Goal: Task Accomplishment & Management: Complete application form

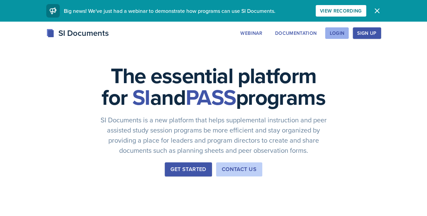
click at [345, 35] on div "Login" at bounding box center [337, 32] width 15 height 5
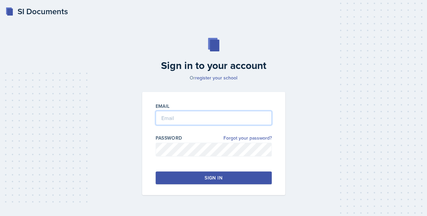
type input "[EMAIL_ADDRESS][DOMAIN_NAME]"
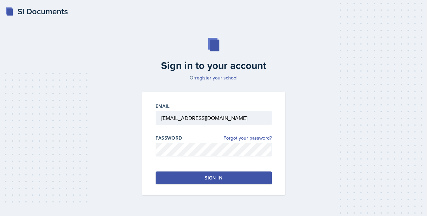
click at [195, 178] on button "Sign in" at bounding box center [214, 177] width 116 height 13
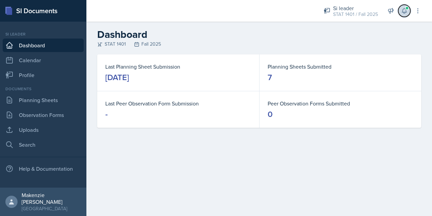
click at [405, 10] on icon at bounding box center [404, 10] width 7 height 7
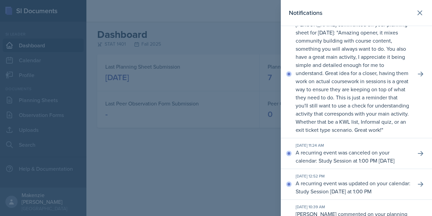
scroll to position [126, 0]
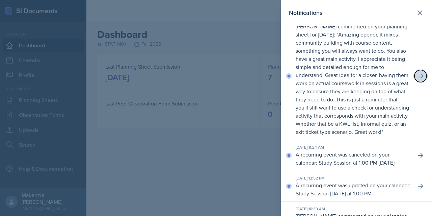
click at [418, 79] on icon at bounding box center [421, 76] width 7 height 7
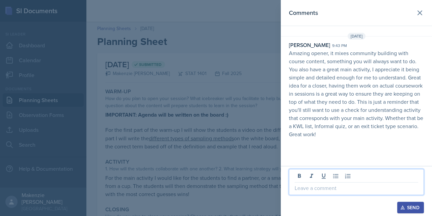
click at [332, 185] on p at bounding box center [357, 188] width 124 height 8
click at [410, 208] on div "Send" at bounding box center [411, 207] width 18 height 5
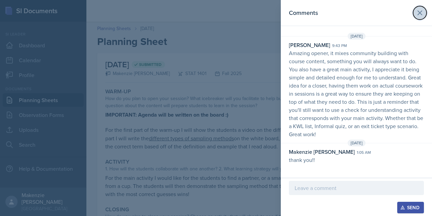
click at [422, 15] on icon at bounding box center [420, 13] width 8 height 8
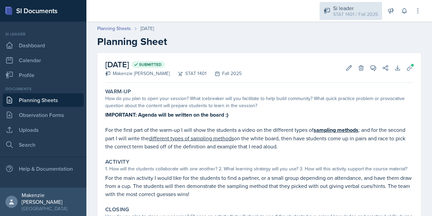
click at [362, 10] on div "Si leader" at bounding box center [355, 8] width 45 height 8
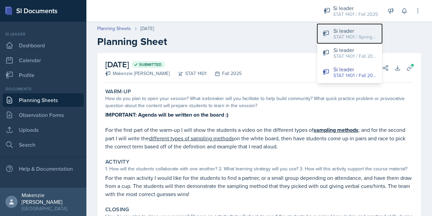
click at [359, 39] on div "STAT 1401 / Spring 2025" at bounding box center [355, 36] width 43 height 7
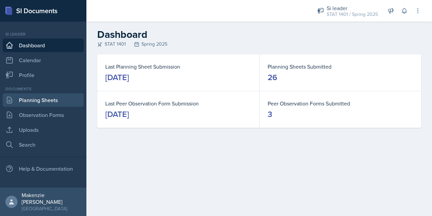
click at [44, 99] on link "Planning Sheets" at bounding box center [43, 100] width 81 height 14
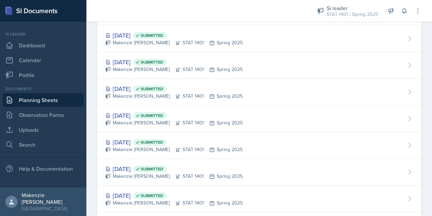
scroll to position [390, 0]
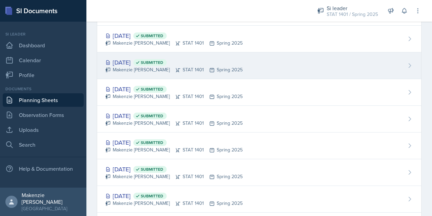
click at [163, 77] on div "[DATE] Submitted [PERSON_NAME] STAT 1401 Spring 2025" at bounding box center [259, 65] width 324 height 27
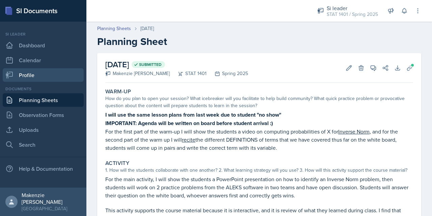
click at [44, 78] on link "Profile" at bounding box center [43, 75] width 81 height 14
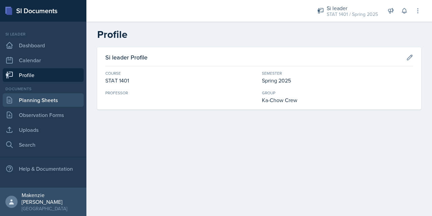
click at [29, 103] on link "Planning Sheets" at bounding box center [43, 100] width 81 height 14
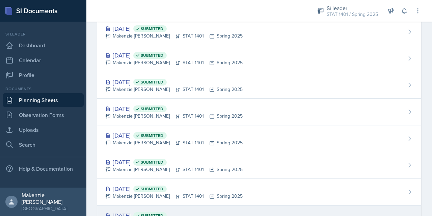
scroll to position [423, 0]
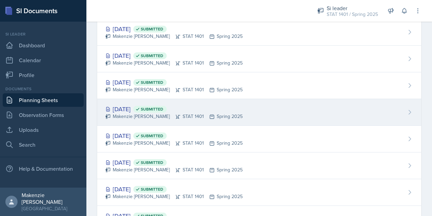
click at [191, 113] on div "Makenzie [PERSON_NAME] STAT 1401 Spring 2025" at bounding box center [173, 116] width 137 height 7
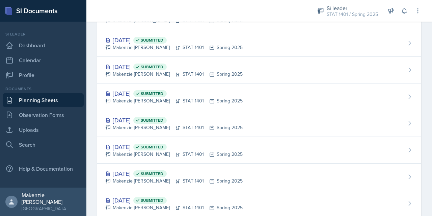
scroll to position [518, 0]
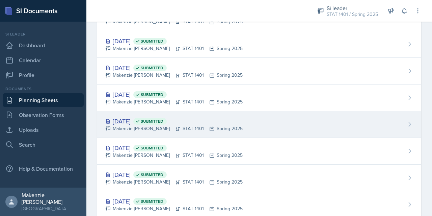
click at [154, 128] on div "Makenzie [PERSON_NAME] STAT 1401 Spring 2025" at bounding box center [173, 128] width 137 height 7
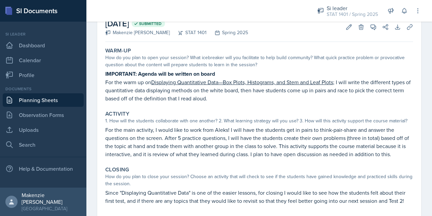
scroll to position [40, 0]
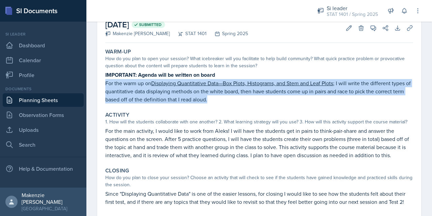
drag, startPoint x: 106, startPoint y: 83, endPoint x: 224, endPoint y: 95, distance: 118.9
click at [224, 95] on p "For the warm up on Displaying Quantitative Data—Box Plots, Histograms, and Stem…" at bounding box center [259, 91] width 308 height 24
copy p "For the warm up on Displaying Quantitative Data—Box Plots, Histograms, and Stem…"
click at [109, 130] on p "For the main activity, I would like to work from Aleks! I will have the student…" at bounding box center [259, 143] width 308 height 32
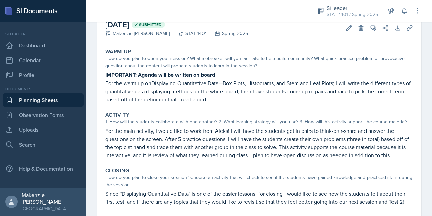
click at [105, 132] on div "Activity 1. How will the students collaborate with one another? 2. What learnin…" at bounding box center [259, 135] width 313 height 53
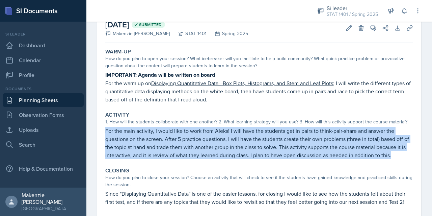
copy p "For the main activity, I would like to work from Aleks! I will have the student…"
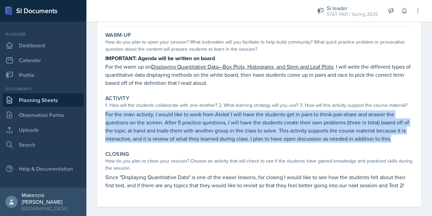
scroll to position [63, 0]
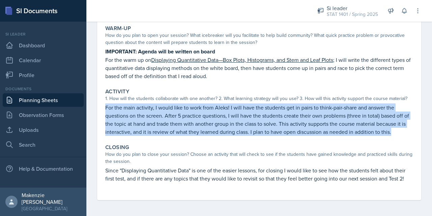
click at [112, 171] on p "Since "Displaying Quantitative Data" is one of the easier lessons, for closing …" at bounding box center [259, 174] width 308 height 16
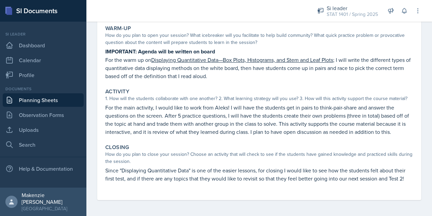
click at [107, 172] on p "Since "Displaying Quantitative Data" is one of the easier lessons, for closing …" at bounding box center [259, 174] width 308 height 16
click at [121, 182] on p "Since "Displaying Quantitative Data" is one of the easier lessons, for closing …" at bounding box center [259, 174] width 308 height 16
click at [115, 170] on p "Since "Displaying Quantitative Data" is one of the easier lessons, for closing …" at bounding box center [259, 174] width 308 height 16
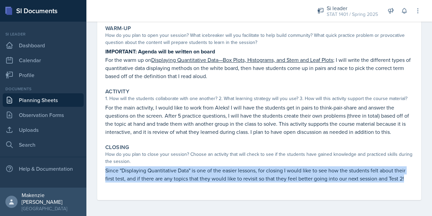
copy p "Since "Displaying Quantitative Data" is one of the easier lessons, for closing …"
click at [110, 53] on strong "IMPORTANT: Agenda will be written on board" at bounding box center [160, 52] width 110 height 8
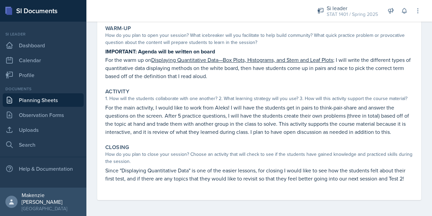
click at [111, 51] on strong "IMPORTANT: Agenda will be written on board" at bounding box center [160, 52] width 110 height 8
click at [110, 52] on strong "IMPORTANT: Agenda will be written on board" at bounding box center [160, 52] width 110 height 8
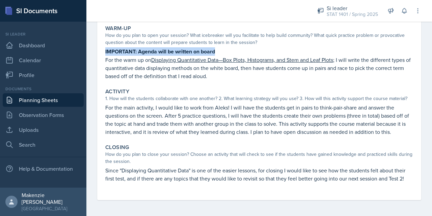
copy strong "IMPORTANT: Agenda will be written on board"
click at [390, 168] on p "Since "Displaying Quantitative Data" is one of the easier lessons, for closing …" at bounding box center [259, 174] width 308 height 16
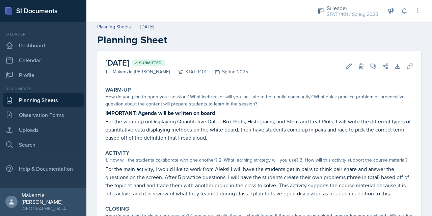
scroll to position [0, 0]
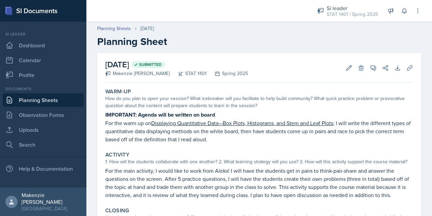
click at [28, 102] on link "Planning Sheets" at bounding box center [43, 100] width 81 height 14
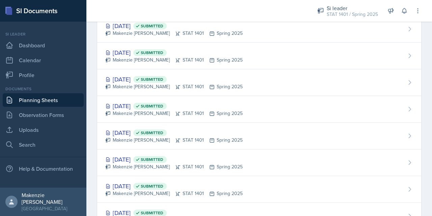
scroll to position [559, 0]
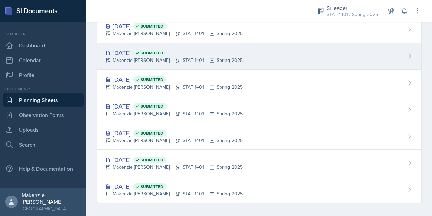
click at [127, 53] on div "[DATE] Submitted" at bounding box center [173, 52] width 137 height 9
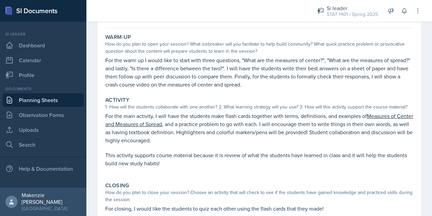
scroll to position [52, 0]
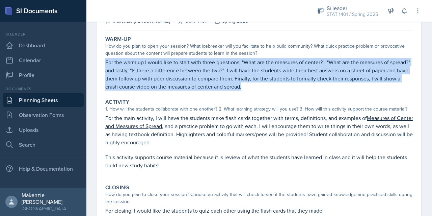
click at [124, 144] on p "For the main activity, I will have the students make flash cards together with …" at bounding box center [259, 130] width 308 height 32
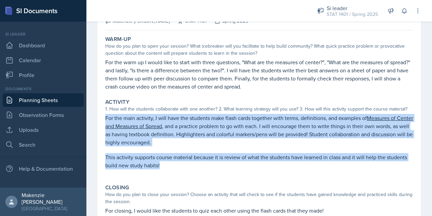
copy div "For the main activity, I will have the students make flash cards together with …"
click at [194, 176] on div "Activity 1. How will the students collaborate with one another? 2. What learnin…" at bounding box center [259, 137] width 313 height 83
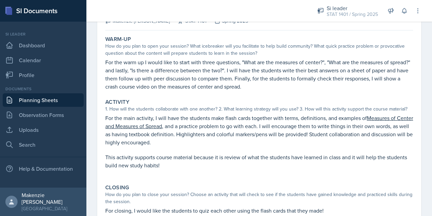
scroll to position [78, 0]
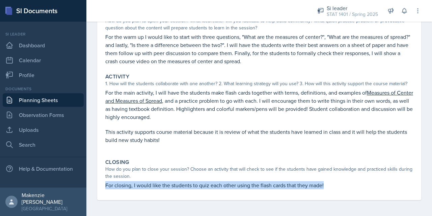
copy p "For closing, I would like the students to quiz each other using the flash cards…"
click at [350, 126] on p at bounding box center [259, 124] width 308 height 7
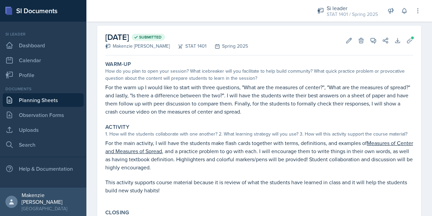
scroll to position [0, 0]
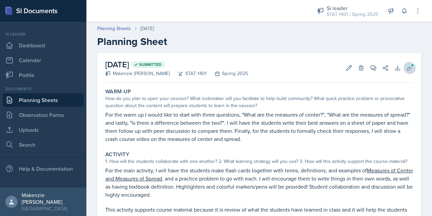
click at [407, 69] on icon at bounding box center [410, 68] width 7 height 7
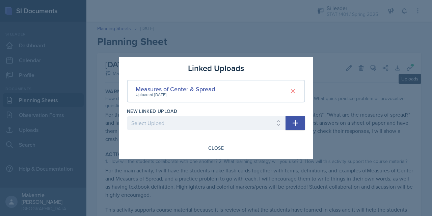
click at [263, 98] on div "Measures of Center & Spread Uploaded [DATE]" at bounding box center [216, 91] width 178 height 23
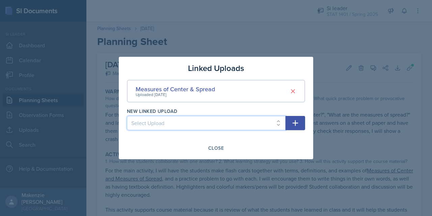
click at [263, 124] on select "Select Upload 1/20 Session Powerpoint Sampling Methods Sampling Biases Test 2 K…" at bounding box center [206, 123] width 159 height 14
click at [347, 110] on div at bounding box center [216, 108] width 432 height 216
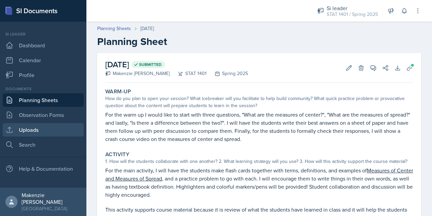
click at [25, 131] on link "Uploads" at bounding box center [43, 130] width 81 height 14
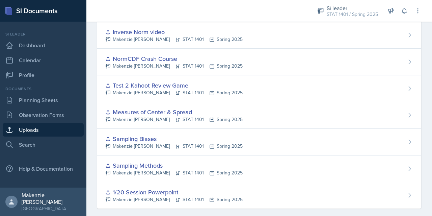
scroll to position [161, 0]
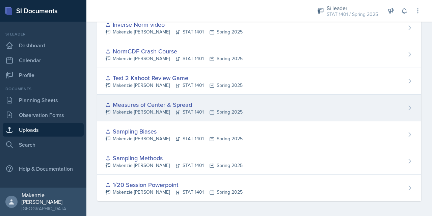
click at [343, 112] on div "Measures of Center & Spread [PERSON_NAME] STAT 1401 Spring 2025" at bounding box center [259, 108] width 324 height 27
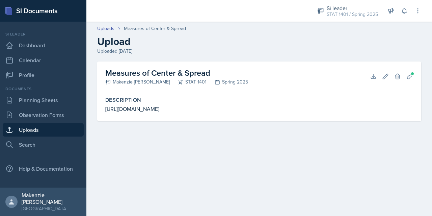
click at [397, 181] on main "Uploads Measures of Center & Spread Upload Uploaded [DATE] Measures of Center &…" at bounding box center [259, 119] width 346 height 194
click at [374, 77] on icon at bounding box center [373, 76] width 4 height 4
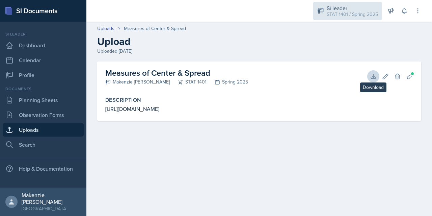
click at [362, 15] on div "STAT 1401 / Spring 2025" at bounding box center [352, 14] width 51 height 7
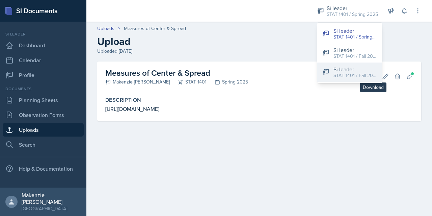
click at [348, 75] on div "STAT 1401 / Fall 2025" at bounding box center [355, 75] width 43 height 7
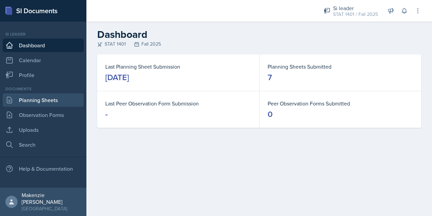
click at [26, 105] on link "Planning Sheets" at bounding box center [43, 100] width 81 height 14
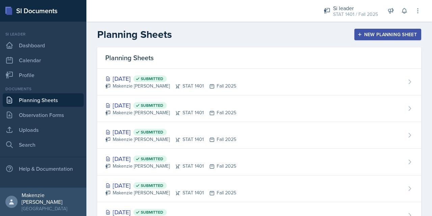
click at [393, 35] on div "New Planning Sheet" at bounding box center [388, 34] width 58 height 5
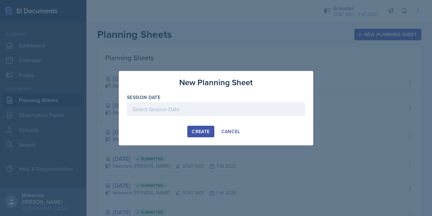
click at [134, 114] on div at bounding box center [216, 109] width 178 height 14
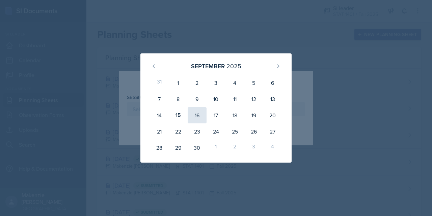
click at [195, 120] on div "16" at bounding box center [197, 115] width 19 height 16
type input "[DATE]"
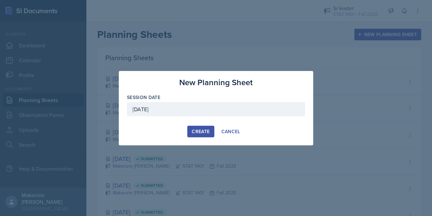
click at [188, 131] on button "Create" at bounding box center [200, 131] width 27 height 11
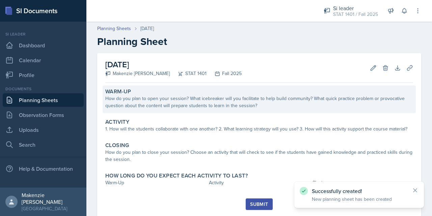
click at [142, 103] on div "How do you plan to open your session? What icebreaker will you facilitate to he…" at bounding box center [259, 102] width 308 height 14
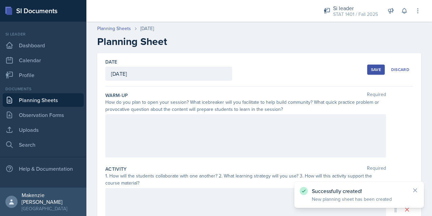
click at [115, 123] on div at bounding box center [245, 135] width 281 height 43
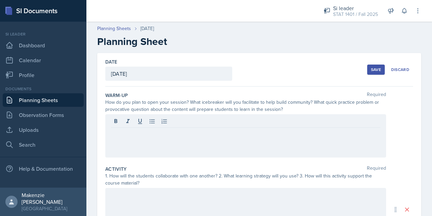
click at [115, 135] on p at bounding box center [246, 133] width 270 height 8
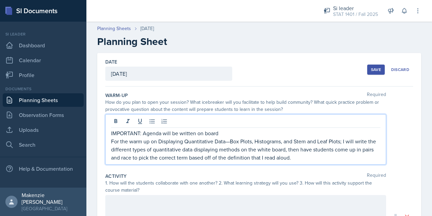
click at [116, 134] on p "IMPORTANT: Agenda will be written on board" at bounding box center [246, 133] width 270 height 8
click at [115, 135] on p "IMPORTANT: Agenda will be written on board" at bounding box center [246, 133] width 270 height 8
click at [115, 133] on p "IMPORTANT: Agenda will be written on board" at bounding box center [246, 133] width 270 height 8
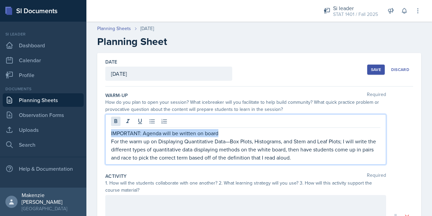
click at [116, 120] on icon at bounding box center [116, 121] width 3 height 4
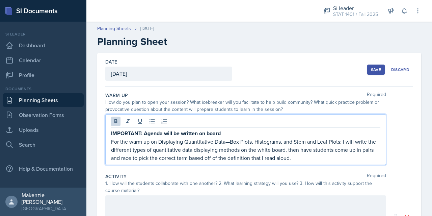
click at [311, 159] on p "For the warm up on Displaying Quantitative Data—Box Plots, Histograms, and Stem…" at bounding box center [246, 149] width 270 height 24
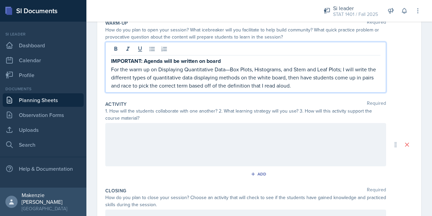
scroll to position [74, 0]
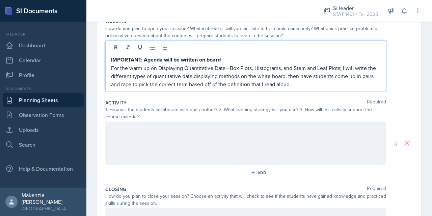
click at [209, 130] on p at bounding box center [246, 129] width 270 height 8
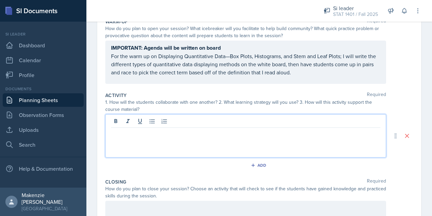
scroll to position [78, 0]
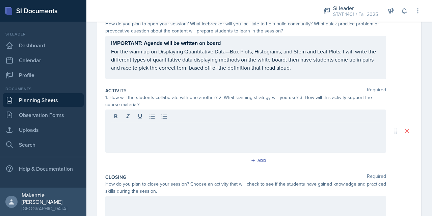
click at [121, 128] on p at bounding box center [246, 128] width 270 height 8
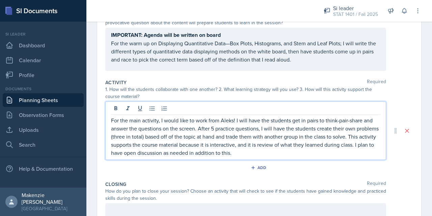
scroll to position [87, 0]
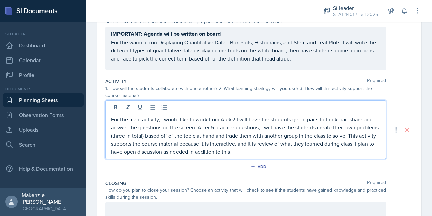
click at [116, 141] on p "For the main activity, I would like to work from Aleks! I will have the student…" at bounding box center [246, 135] width 270 height 41
click at [112, 143] on p "For the main activity, I would like to work from Aleks! I will have the student…" at bounding box center [246, 135] width 270 height 41
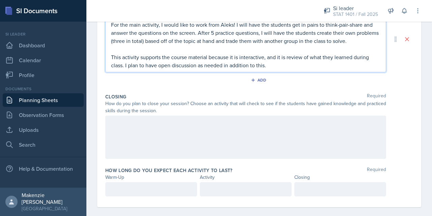
click at [124, 118] on div at bounding box center [245, 137] width 281 height 43
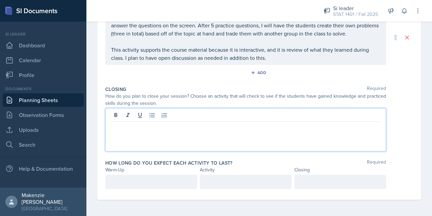
scroll to position [176, 0]
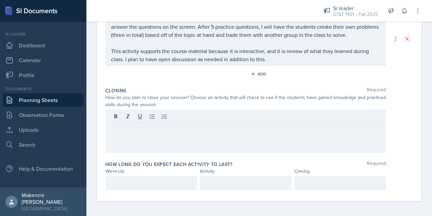
click at [128, 130] on p at bounding box center [246, 128] width 270 height 8
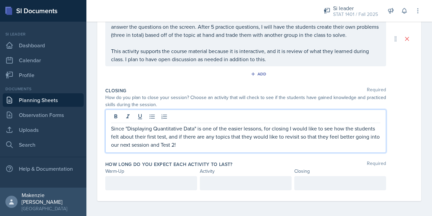
click at [169, 184] on div at bounding box center [151, 183] width 92 height 14
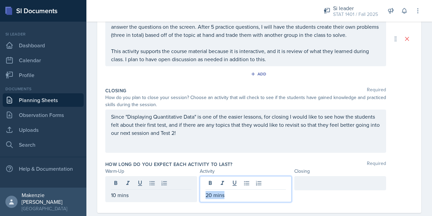
copy p "20 mins"
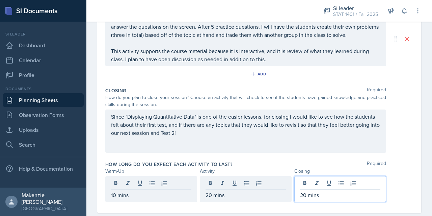
click at [403, 172] on div "Warm-Up Activity Closing" at bounding box center [259, 171] width 308 height 7
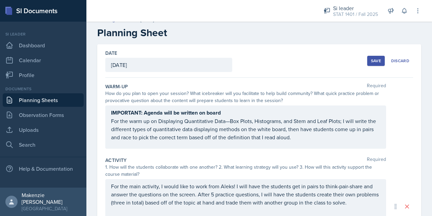
scroll to position [0, 0]
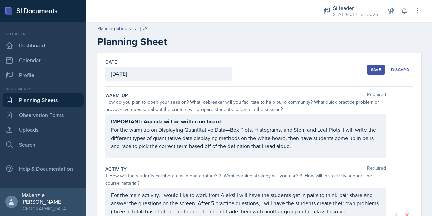
click at [369, 73] on button "Save" at bounding box center [377, 70] width 18 height 10
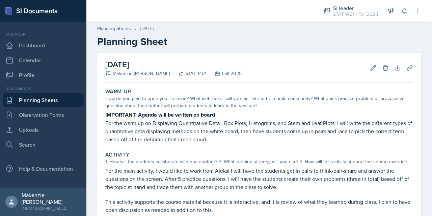
click at [28, 100] on link "Planning Sheets" at bounding box center [43, 100] width 81 height 14
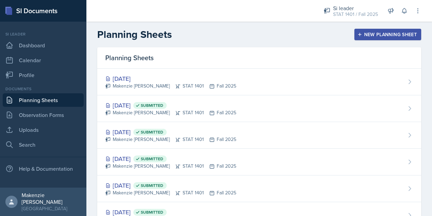
click at [384, 33] on div "New Planning Sheet" at bounding box center [388, 34] width 58 height 5
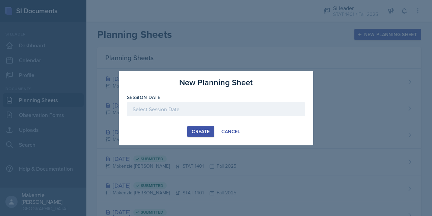
click at [146, 108] on div at bounding box center [216, 109] width 178 height 14
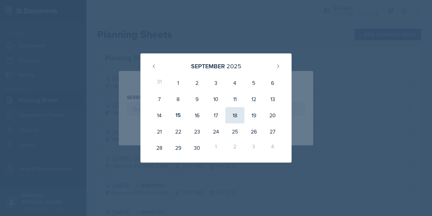
click at [237, 118] on div "18" at bounding box center [235, 115] width 19 height 16
type input "[DATE]"
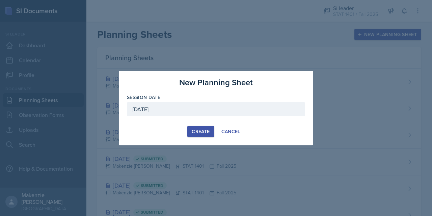
click at [206, 132] on div "Create" at bounding box center [201, 131] width 18 height 5
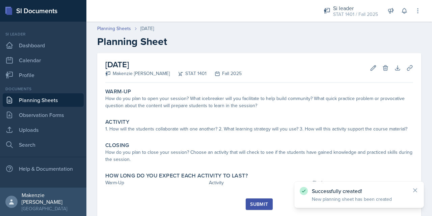
scroll to position [18, 0]
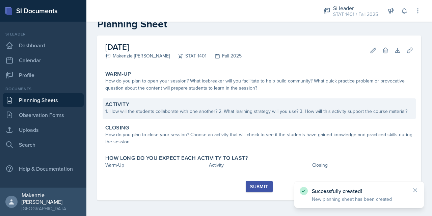
click at [126, 106] on label "Activity" at bounding box center [117, 104] width 24 height 7
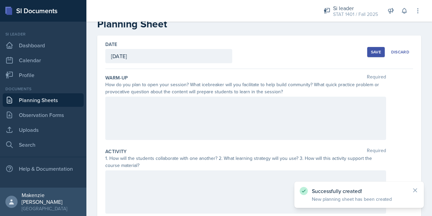
click at [115, 101] on div at bounding box center [245, 118] width 281 height 43
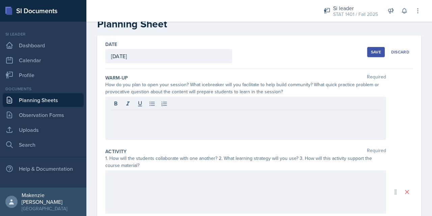
click at [115, 118] on p at bounding box center [246, 115] width 270 height 8
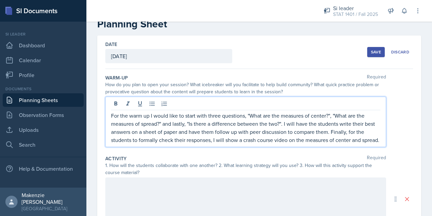
click at [140, 188] on div at bounding box center [245, 198] width 281 height 43
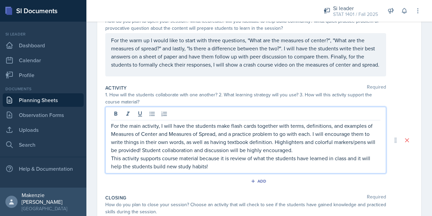
scroll to position [83, 0]
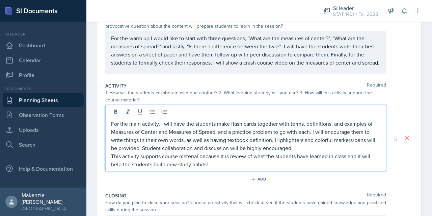
click at [111, 159] on p "This activity supports course material because it is review of what the student…" at bounding box center [246, 160] width 270 height 16
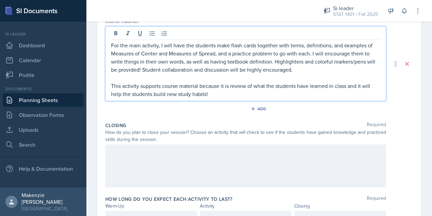
scroll to position [173, 0]
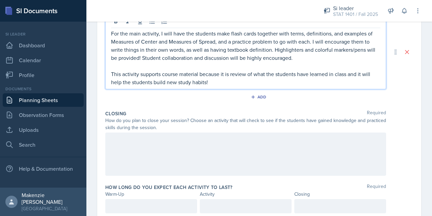
click at [206, 140] on p at bounding box center [246, 139] width 270 height 8
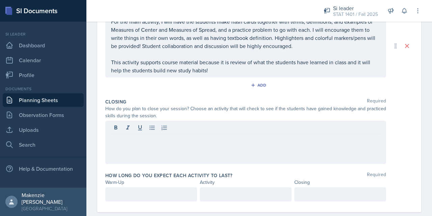
click at [165, 144] on p at bounding box center [246, 139] width 270 height 8
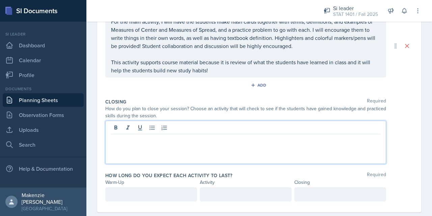
click at [168, 143] on p at bounding box center [246, 139] width 270 height 8
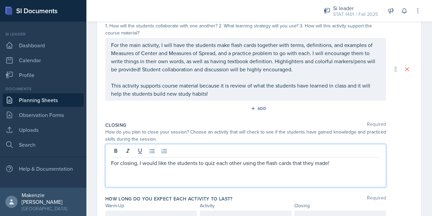
scroll to position [150, 0]
click at [248, 65] on p "For the main activity, I will have the students make flash cards together with …" at bounding box center [246, 57] width 270 height 32
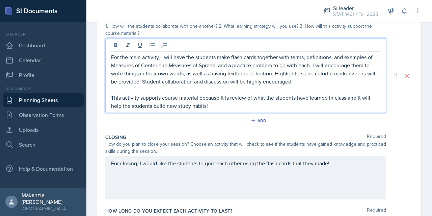
scroll to position [161, 0]
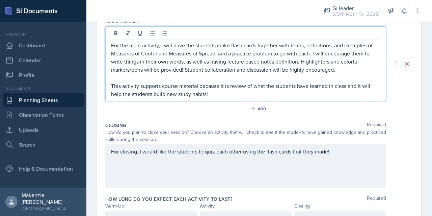
click at [294, 66] on p "For the main activity, I will have the students make flash cards together with …" at bounding box center [246, 57] width 270 height 32
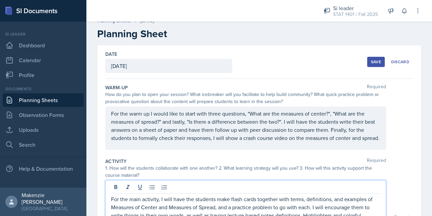
scroll to position [0, 0]
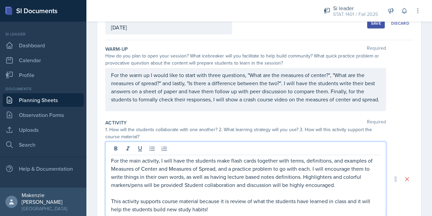
click at [112, 78] on p "For the warm up I would like to start with three questions, "What are the measu…" at bounding box center [246, 87] width 270 height 32
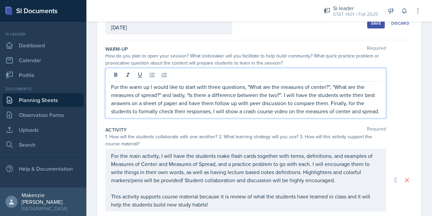
scroll to position [58, 0]
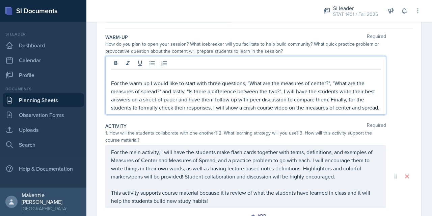
click at [114, 74] on p at bounding box center [246, 75] width 270 height 8
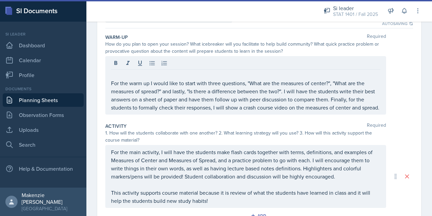
click at [118, 79] on p "For the warm up I would like to start with three questions, "What are the measu…" at bounding box center [246, 95] width 270 height 32
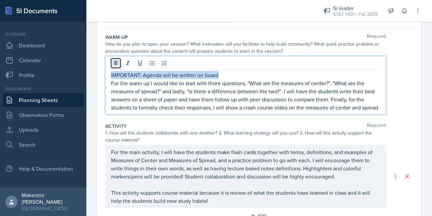
click at [115, 63] on icon at bounding box center [116, 63] width 3 height 4
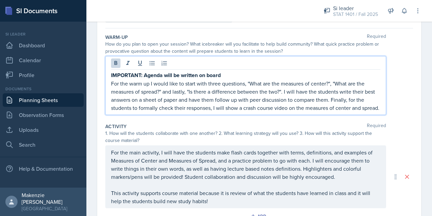
click at [237, 112] on p "For the warm up I would like to start with three questions, "What are the measu…" at bounding box center [246, 95] width 270 height 32
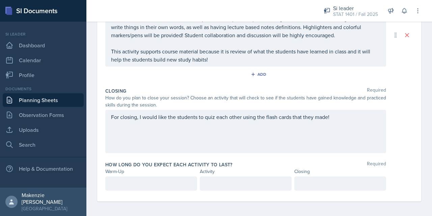
scroll to position [208, 0]
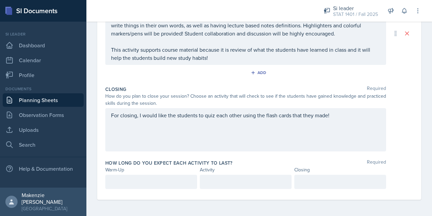
click at [124, 181] on p at bounding box center [151, 182] width 80 height 8
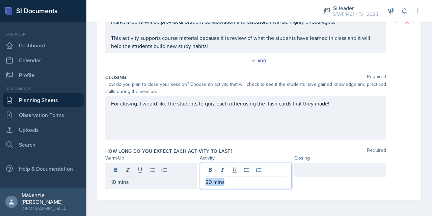
copy p "20 mins"
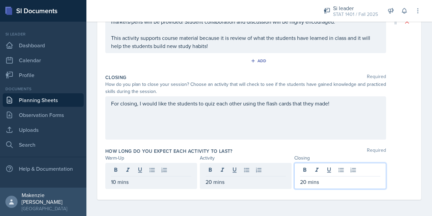
click at [411, 139] on div "Date [DATE] [DATE] 31 1 2 3 4 5 6 7 8 9 10 11 12 13 14 15 16 17 18 19 20 21 22 …" at bounding box center [259, 26] width 324 height 348
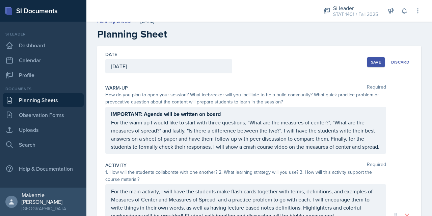
scroll to position [0, 0]
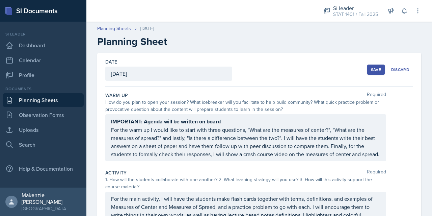
click at [368, 72] on button "Save" at bounding box center [377, 70] width 18 height 10
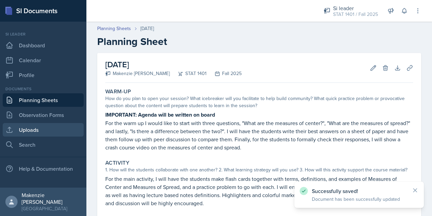
click at [22, 133] on link "Uploads" at bounding box center [43, 130] width 81 height 14
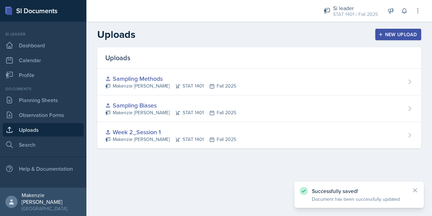
click at [400, 40] on button "New Upload" at bounding box center [399, 34] width 46 height 11
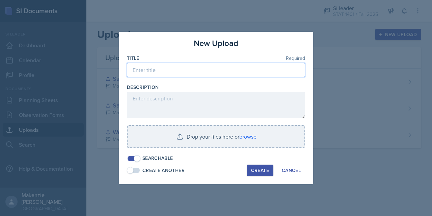
click at [228, 70] on input at bounding box center [216, 70] width 178 height 14
type input "Measures of center and"
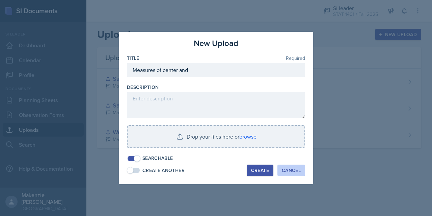
click at [295, 173] on div "Cancel" at bounding box center [291, 170] width 19 height 5
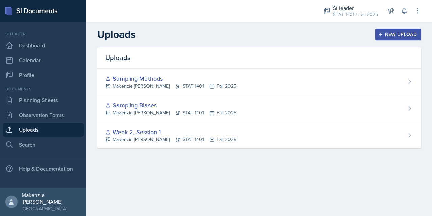
click at [351, 14] on div "STAT 1401 / Fall 2025" at bounding box center [355, 14] width 45 height 7
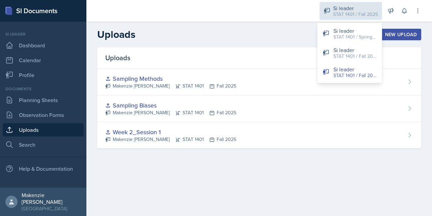
click at [362, 35] on div "STAT 1401 / Spring 2025" at bounding box center [355, 36] width 43 height 7
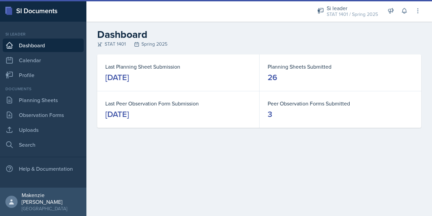
click at [30, 131] on link "Uploads" at bounding box center [43, 130] width 81 height 14
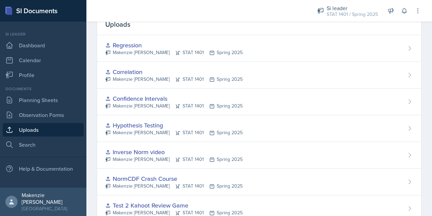
scroll to position [32, 0]
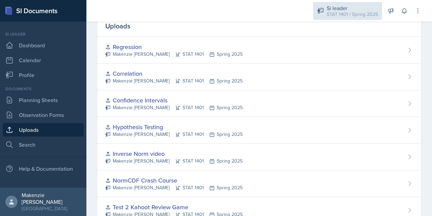
click at [349, 8] on div "Si leader" at bounding box center [352, 8] width 51 height 8
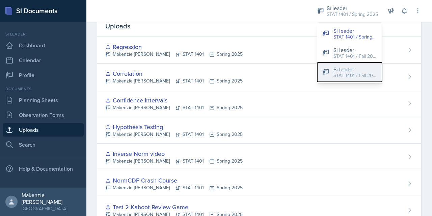
click at [340, 72] on div "STAT 1401 / Fall 2025" at bounding box center [355, 75] width 43 height 7
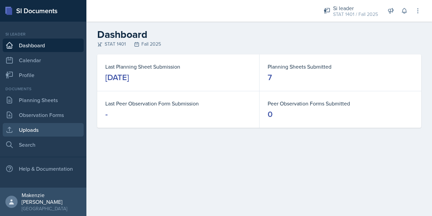
click at [31, 133] on link "Uploads" at bounding box center [43, 130] width 81 height 14
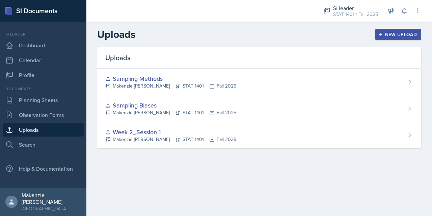
click at [397, 34] on div "New Upload" at bounding box center [398, 34] width 37 height 5
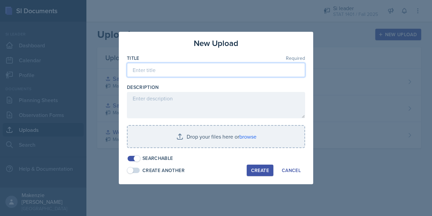
click at [232, 73] on input at bounding box center [216, 70] width 178 height 14
type input "Measures of Center and Spread"
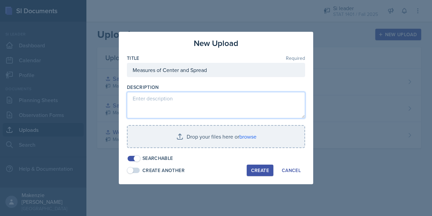
click at [195, 98] on textarea at bounding box center [216, 105] width 178 height 26
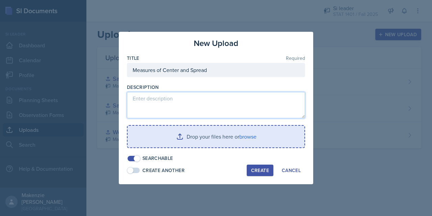
click at [218, 137] on input "file" at bounding box center [216, 137] width 177 height 22
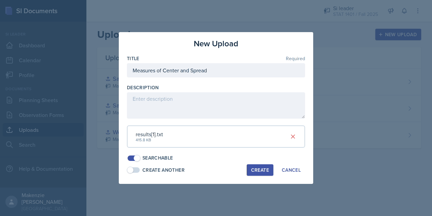
click at [294, 136] on icon at bounding box center [293, 136] width 3 height 3
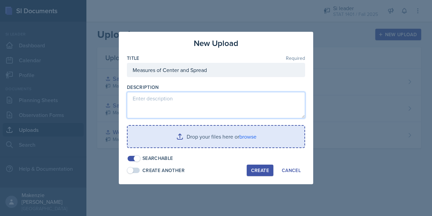
click at [142, 108] on textarea at bounding box center [216, 105] width 178 height 26
paste textarea "[URL][DOMAIN_NAME]"
type textarea "[URL][DOMAIN_NAME]"
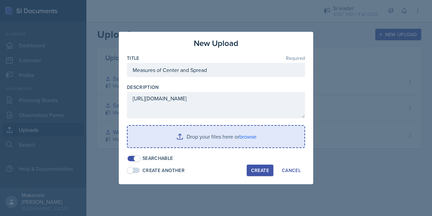
click at [188, 143] on input "file" at bounding box center [216, 137] width 177 height 22
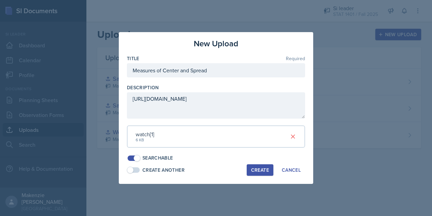
click at [256, 169] on div "Create" at bounding box center [260, 169] width 18 height 5
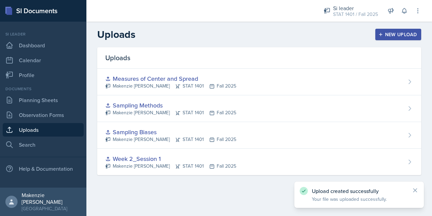
click at [32, 105] on link "Planning Sheets" at bounding box center [43, 100] width 81 height 14
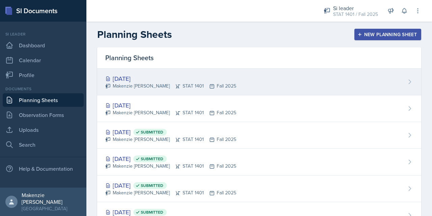
click at [308, 82] on div "[DATE] [PERSON_NAME] STAT 1401 Fall 2025" at bounding box center [259, 82] width 324 height 27
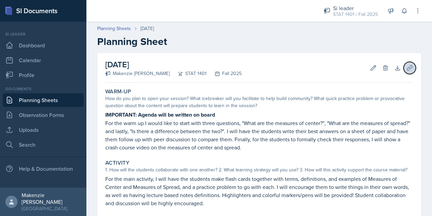
click at [407, 66] on icon at bounding box center [410, 68] width 7 height 7
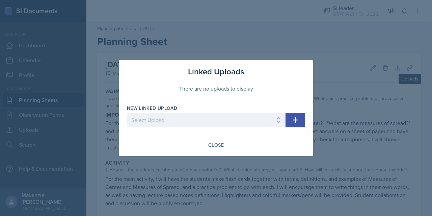
click at [297, 119] on icon "button" at bounding box center [296, 120] width 8 height 8
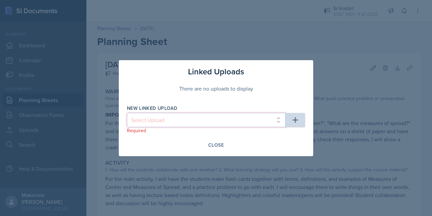
click at [261, 124] on select "Select Upload Week 2_Session 1 Sampling Biases Sampling Methods Measures of Cen…" at bounding box center [206, 120] width 159 height 14
select select "8209ad05-c05f-4cae-880c-78b533f87df3"
click at [127, 113] on select "Select Upload Week 2_Session 1 Sampling Biases Sampling Methods Measures of Cen…" at bounding box center [206, 120] width 159 height 14
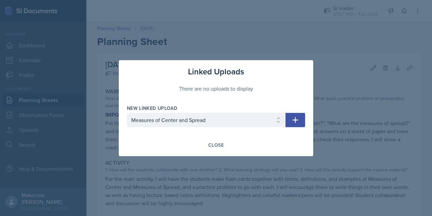
click at [297, 121] on icon "button" at bounding box center [296, 120] width 8 height 8
select select
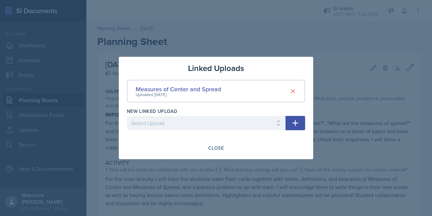
click at [220, 149] on div "Close" at bounding box center [216, 147] width 16 height 5
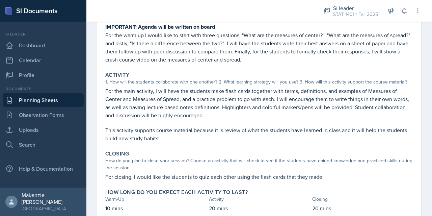
scroll to position [130, 0]
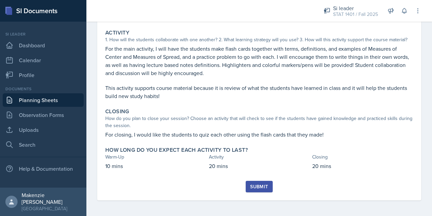
click at [258, 185] on div "Submit" at bounding box center [259, 186] width 18 height 5
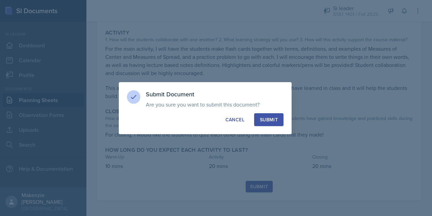
click at [272, 118] on div "Submit" at bounding box center [269, 119] width 18 height 7
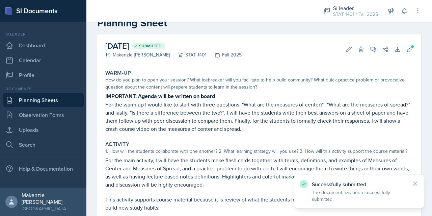
scroll to position [0, 0]
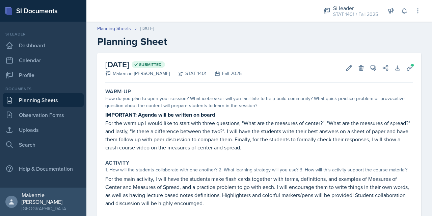
click at [22, 103] on link "Planning Sheets" at bounding box center [43, 100] width 81 height 14
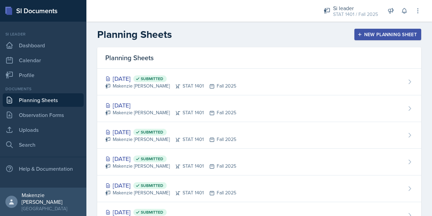
click at [288, 116] on div "[DATE] [PERSON_NAME] STAT 1401 Fall 2025" at bounding box center [259, 108] width 324 height 27
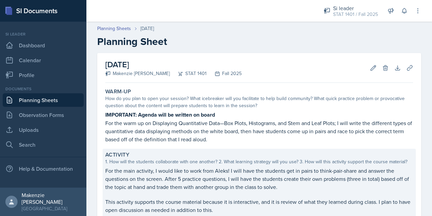
click at [283, 151] on div "Activity" at bounding box center [259, 154] width 308 height 7
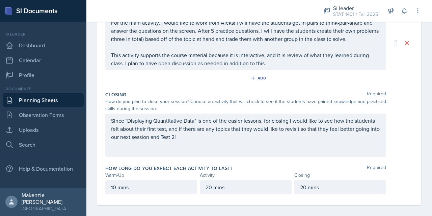
scroll to position [176, 0]
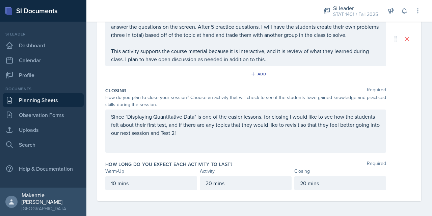
click at [294, 131] on p "Since "Displaying Quantitative Data" is one of the easier lessons, for closing …" at bounding box center [246, 124] width 270 height 24
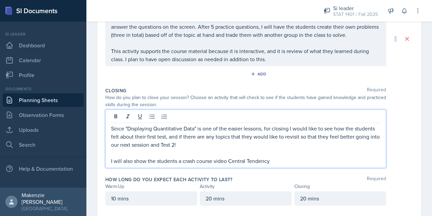
click at [227, 160] on p "I will also show the students a crash course video Central Tendency" at bounding box center [246, 161] width 270 height 8
click at [282, 160] on p "I will also show the students a crash course video on [GEOGRAPHIC_DATA]" at bounding box center [246, 161] width 270 height 8
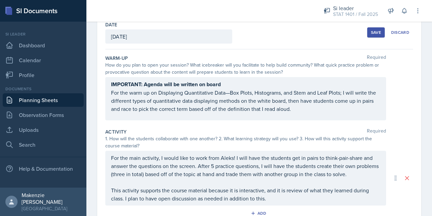
scroll to position [35, 0]
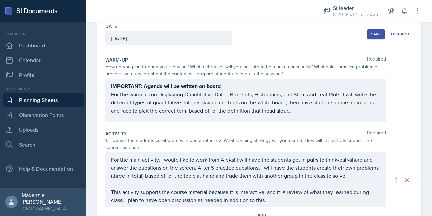
click at [158, 94] on p "For the warm up on Displaying Quantitative Data—Box Plots, Histograms, and Stem…" at bounding box center [246, 102] width 270 height 24
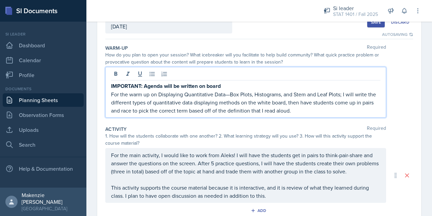
click at [112, 96] on p "For the warm up on Displaying Quantitative Data—Box Plots, Histograms, and Stem…" at bounding box center [246, 102] width 270 height 24
click at [114, 92] on p "For the warm up on Displaying Quantitative Data—Box Plots, Histograms, and Stem…" at bounding box center [246, 102] width 270 height 24
click at [114, 97] on p "For the warm up on Displaying Quantitative Data—Box Plots, Histograms, and Stem…" at bounding box center [246, 102] width 270 height 24
click at [133, 97] on p "For the warm up on Displaying Quantitative Data—Box Plots, Histograms, and Stem…" at bounding box center [246, 102] width 270 height 24
click at [114, 96] on p "For the warm up on Displaying Quantitative Data—Box Plots, Histograms, and Stem…" at bounding box center [246, 102] width 270 height 24
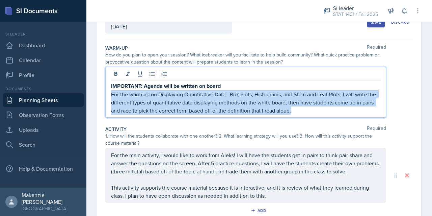
copy p "For the warm up on Displaying Quantitative Data—Box Plots, Histograms, and Stem…"
click at [267, 103] on p "For the warm up on Displaying Quantitative Data—Box Plots, Histograms, and Stem…" at bounding box center [246, 102] width 270 height 24
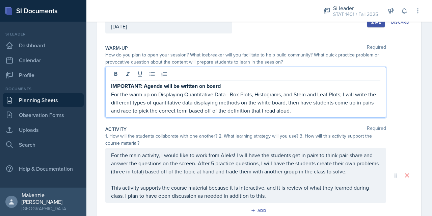
click at [344, 95] on p "For the warm up on Displaying Quantitative Data—Box Plots, Histograms, and Stem…" at bounding box center [246, 102] width 270 height 24
click at [347, 93] on p "For the warm up on Displaying Quantitative Data—Box Plots, Histograms, and Stem…" at bounding box center [246, 102] width 270 height 24
click at [346, 95] on p "For the warm up on Displaying Quantitative Data—Box Plots, Histograms, and Stem…" at bounding box center [246, 102] width 270 height 24
click at [345, 97] on p "For the warm up on Displaying Quantitative Data—Box Plots, Histograms, and Stem…" at bounding box center [246, 102] width 270 height 24
click at [344, 96] on p "For the warm up on Displaying Quantitative Data—Box Plots, Histograms, and Stem…" at bounding box center [246, 102] width 270 height 24
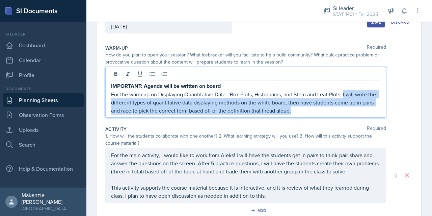
click at [236, 153] on div "For the main activity, I would like to work from Aleks! I will have the student…" at bounding box center [245, 175] width 281 height 55
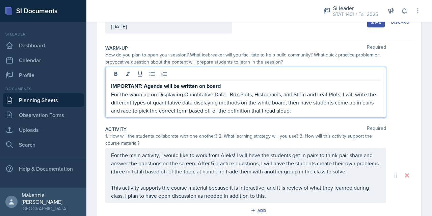
scroll to position [40, 0]
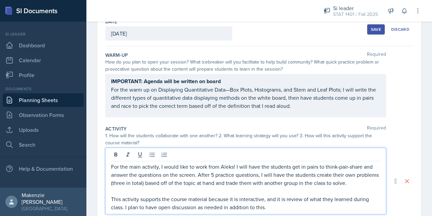
click at [234, 168] on p "For the main activity, I would like to work from Aleks! I will have the student…" at bounding box center [246, 174] width 270 height 24
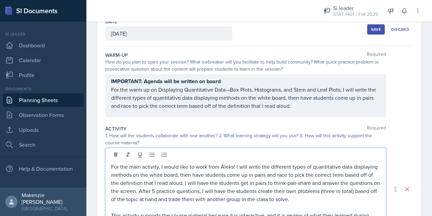
click at [234, 165] on p "For the main activity, I would like to work from Aleks! I will write the differ…" at bounding box center [246, 182] width 270 height 41
click at [175, 184] on p "The main activity will be two parts, first, I will write the different types of…" at bounding box center [246, 182] width 270 height 41
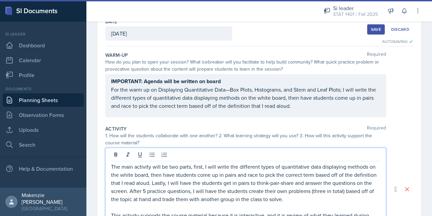
click at [165, 190] on p "The main activity will be two parts, first, I will write the different types of…" at bounding box center [246, 182] width 270 height 41
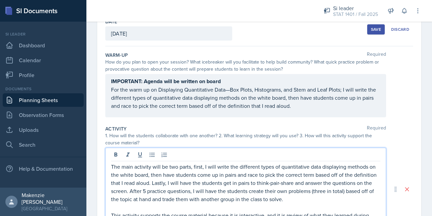
click at [351, 183] on p "The main activity will be two parts, first, I will write the different types of…" at bounding box center [246, 182] width 270 height 41
click at [349, 183] on p "The main activity will be two parts, first, I will write the different types of…" at bounding box center [246, 182] width 270 height 41
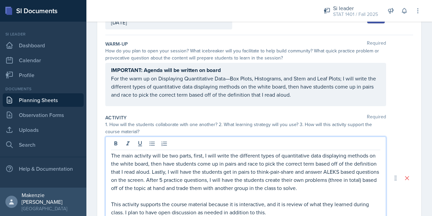
scroll to position [49, 0]
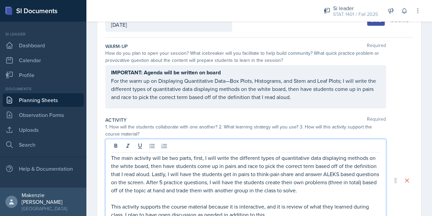
click at [314, 100] on p "For the warm up on Displaying Quantitative Data—Box Plots, Histograms, and Stem…" at bounding box center [246, 89] width 270 height 24
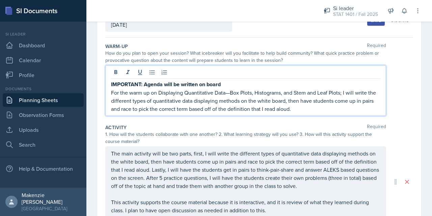
scroll to position [61, 0]
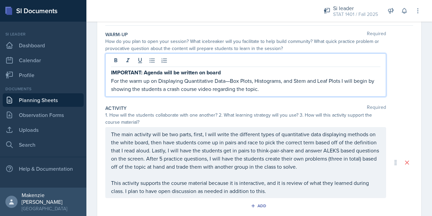
click at [158, 82] on p "For the warm up on Displaying Quantitative Data—Box Plots, Histograms, and Stem…" at bounding box center [246, 85] width 270 height 16
click at [162, 81] on p "For the warm up on Displaying Quantitative Data—Box Plots, Histograms, and Stem…" at bounding box center [246, 85] width 270 height 16
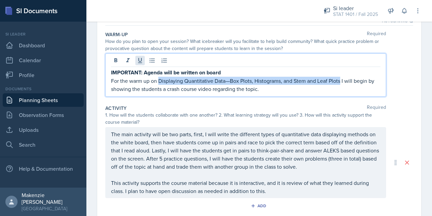
click at [140, 61] on icon at bounding box center [140, 60] width 4 height 5
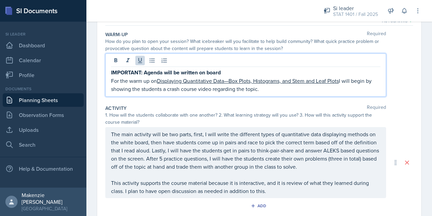
click at [257, 92] on p "For the warm up on Displaying Quantitative Data—Box Plots, Histograms, and Stem…" at bounding box center [246, 85] width 270 height 16
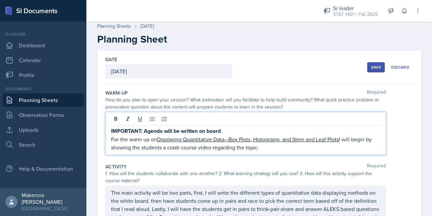
scroll to position [1, 0]
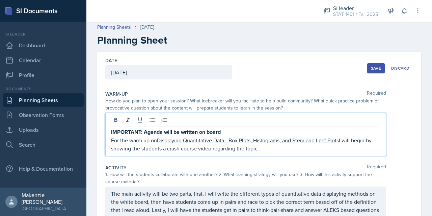
click at [371, 67] on div "Save" at bounding box center [376, 68] width 10 height 5
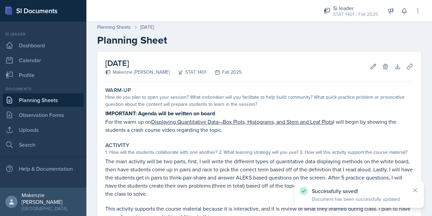
click at [32, 131] on link "Uploads" at bounding box center [43, 130] width 81 height 14
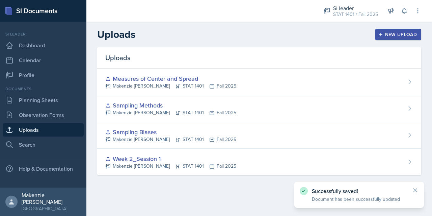
click at [398, 36] on div "New Upload" at bounding box center [398, 34] width 37 height 5
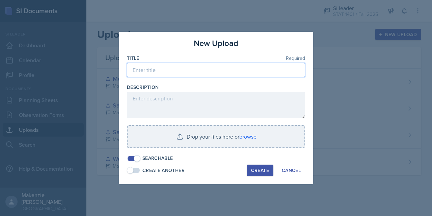
click at [203, 72] on input at bounding box center [216, 70] width 178 height 14
type input "Displaying Categorical and Quantitative Data"
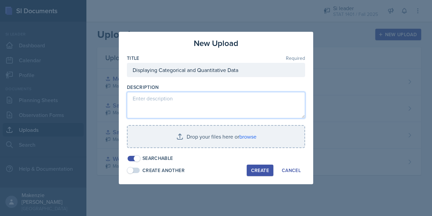
click at [183, 97] on textarea at bounding box center [216, 105] width 178 height 26
paste textarea "[URL][DOMAIN_NAME]"
type textarea "[URL][DOMAIN_NAME]"
click at [160, 132] on input "file" at bounding box center [216, 137] width 177 height 22
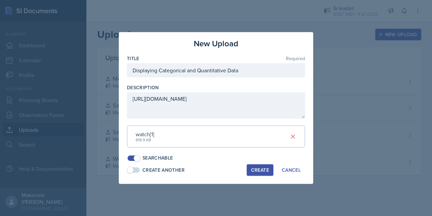
click at [254, 171] on div "Create" at bounding box center [260, 169] width 18 height 5
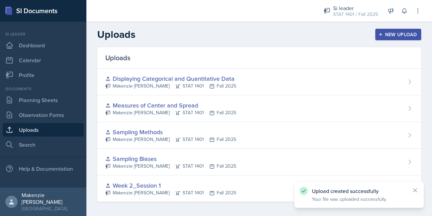
click at [25, 103] on link "Planning Sheets" at bounding box center [43, 100] width 81 height 14
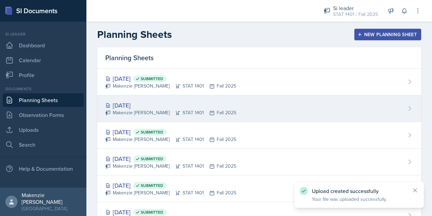
click at [374, 121] on div "[DATE] [PERSON_NAME] STAT 1401 Fall 2025" at bounding box center [259, 108] width 324 height 27
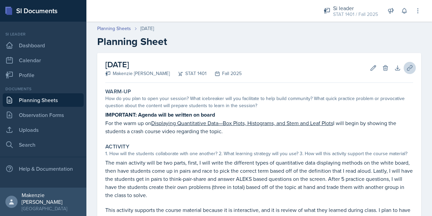
click at [407, 68] on icon at bounding box center [410, 68] width 7 height 7
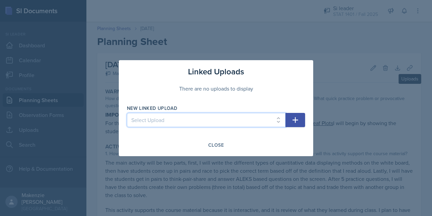
click at [251, 123] on select "Select Upload Week 2_Session 1 Sampling Biases Sampling Methods Measures of Cen…" at bounding box center [206, 120] width 159 height 14
select select "92cda362-6ebe-4849-bbed-92816f59b814"
click at [127, 113] on select "Select Upload Week 2_Session 1 Sampling Biases Sampling Methods Measures of Cen…" at bounding box center [206, 120] width 159 height 14
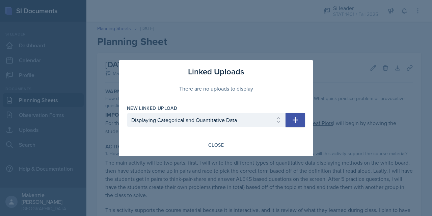
click at [290, 122] on button "button" at bounding box center [296, 120] width 20 height 14
select select
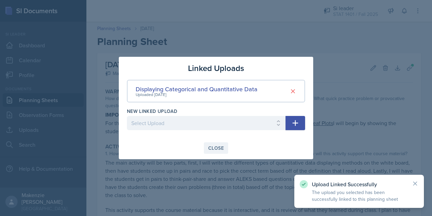
click at [215, 151] on div "Close" at bounding box center [216, 147] width 16 height 5
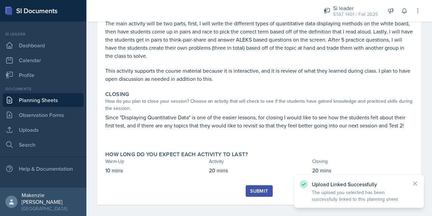
scroll to position [144, 0]
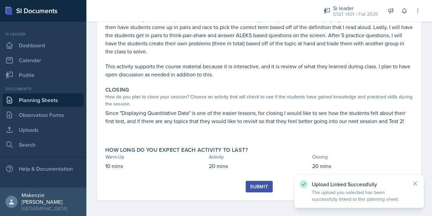
click at [255, 186] on div "Submit" at bounding box center [259, 186] width 18 height 5
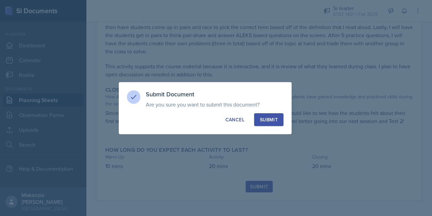
click at [272, 120] on div "Submit" at bounding box center [269, 119] width 18 height 7
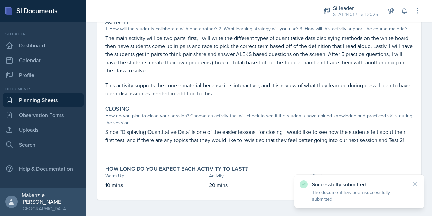
scroll to position [124, 0]
click at [23, 101] on link "Planning Sheets" at bounding box center [43, 100] width 81 height 14
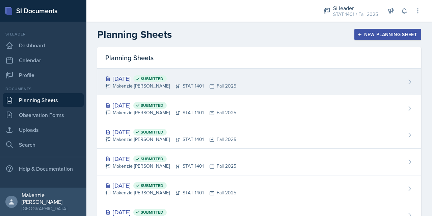
click at [335, 86] on div "[DATE] Submitted [PERSON_NAME] STAT 1401 Fall 2025" at bounding box center [259, 82] width 324 height 27
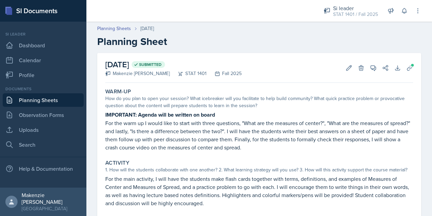
click at [290, 134] on p "For the warm up I would like to start with three questions, "What are the measu…" at bounding box center [259, 135] width 308 height 32
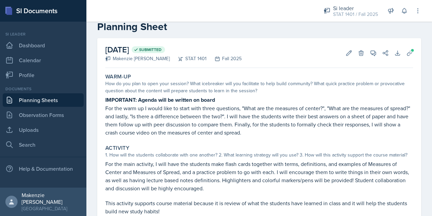
scroll to position [15, 0]
click at [248, 109] on p "For the warm up I would like to start with three questions, "What are the measu…" at bounding box center [259, 120] width 308 height 32
click at [248, 108] on p "For the warm up I would like to start with three questions, "What are the measu…" at bounding box center [259, 120] width 308 height 32
click at [247, 109] on p "For the warm up I would like to start with three questions, "What are the measu…" at bounding box center [259, 120] width 308 height 32
click at [247, 108] on p "For the warm up I would like to start with three questions, "What are the measu…" at bounding box center [259, 120] width 308 height 32
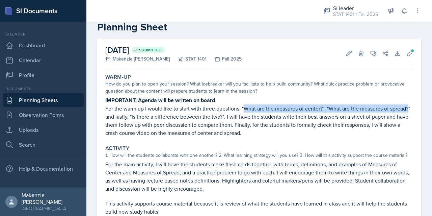
click at [196, 121] on p "For the warm up I would like to start with three questions, "What are the measu…" at bounding box center [259, 120] width 308 height 32
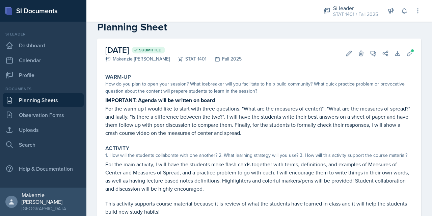
click at [293, 111] on p "For the warm up I would like to start with three questions, "What are the measu…" at bounding box center [259, 120] width 308 height 32
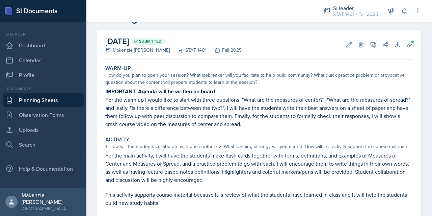
scroll to position [0, 0]
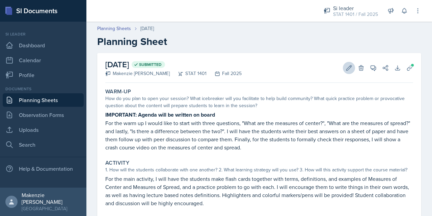
click at [346, 68] on icon at bounding box center [349, 68] width 7 height 7
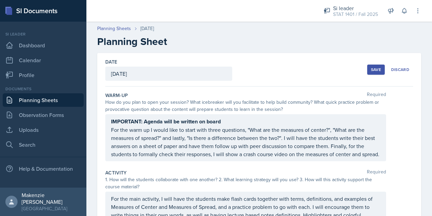
click at [251, 130] on div "IMPORTANT: Agenda will be written on board For the warm up I would like to star…" at bounding box center [246, 137] width 270 height 41
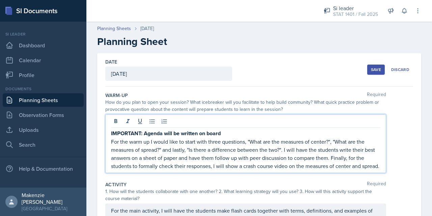
click at [253, 142] on p "For the warm up I would like to start with three questions, "What are the measu…" at bounding box center [246, 153] width 270 height 32
click at [253, 141] on p "For the warm up I would like to start with three questions, "What are the measu…" at bounding box center [246, 153] width 270 height 32
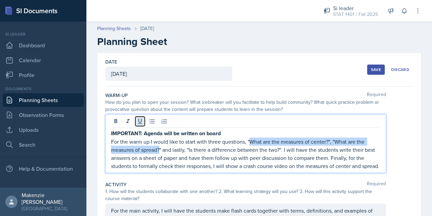
click at [140, 121] on icon at bounding box center [140, 121] width 7 height 7
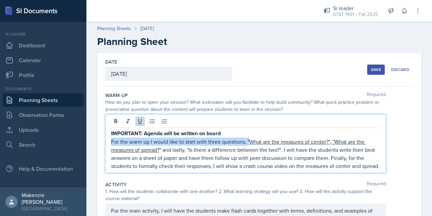
click at [401, 142] on div "IMPORTANT: Agenda will be written on board For the warm up I would like to star…" at bounding box center [259, 143] width 308 height 59
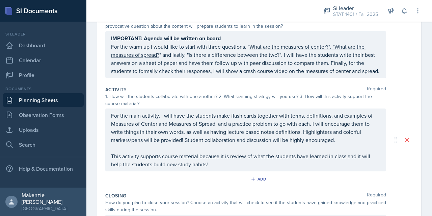
scroll to position [84, 0]
click at [115, 130] on p "For the main activity, I will have the students make flash cards together with …" at bounding box center [246, 127] width 270 height 32
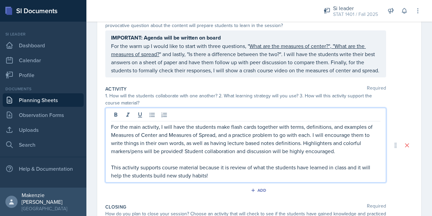
scroll to position [96, 0]
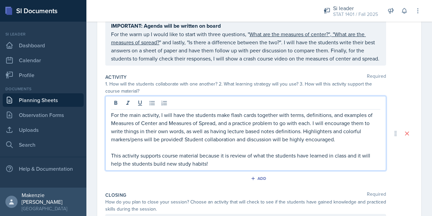
click at [114, 133] on p "For the main activity, I will have the students make flash cards together with …" at bounding box center [246, 127] width 270 height 32
click at [114, 132] on p "For the main activity, I will have the students make flash cards together with …" at bounding box center [246, 127] width 270 height 32
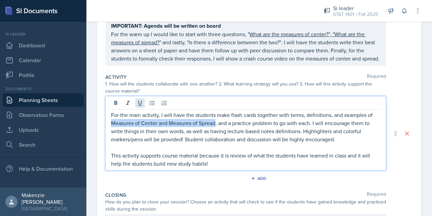
click at [140, 106] on icon at bounding box center [140, 103] width 7 height 7
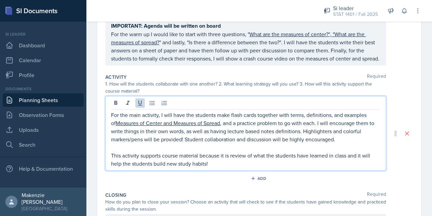
click at [228, 95] on div "1. How will the students collaborate with one another? 2. What learning strateg…" at bounding box center [245, 87] width 281 height 14
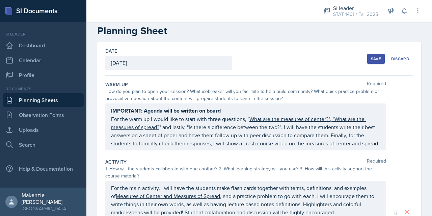
scroll to position [0, 0]
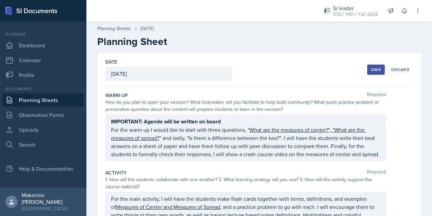
click at [371, 70] on div "Save" at bounding box center [376, 69] width 10 height 5
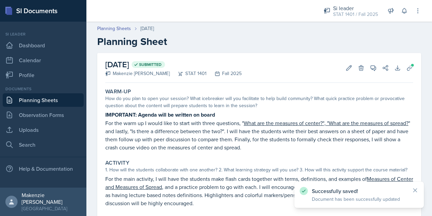
click at [21, 99] on link "Planning Sheets" at bounding box center [43, 100] width 81 height 14
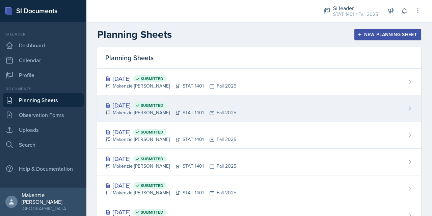
click at [325, 115] on div "[DATE] Submitted [PERSON_NAME] STAT 1401 Fall 2025" at bounding box center [259, 108] width 324 height 27
